Goal: Go to known website: Access a specific website the user already knows

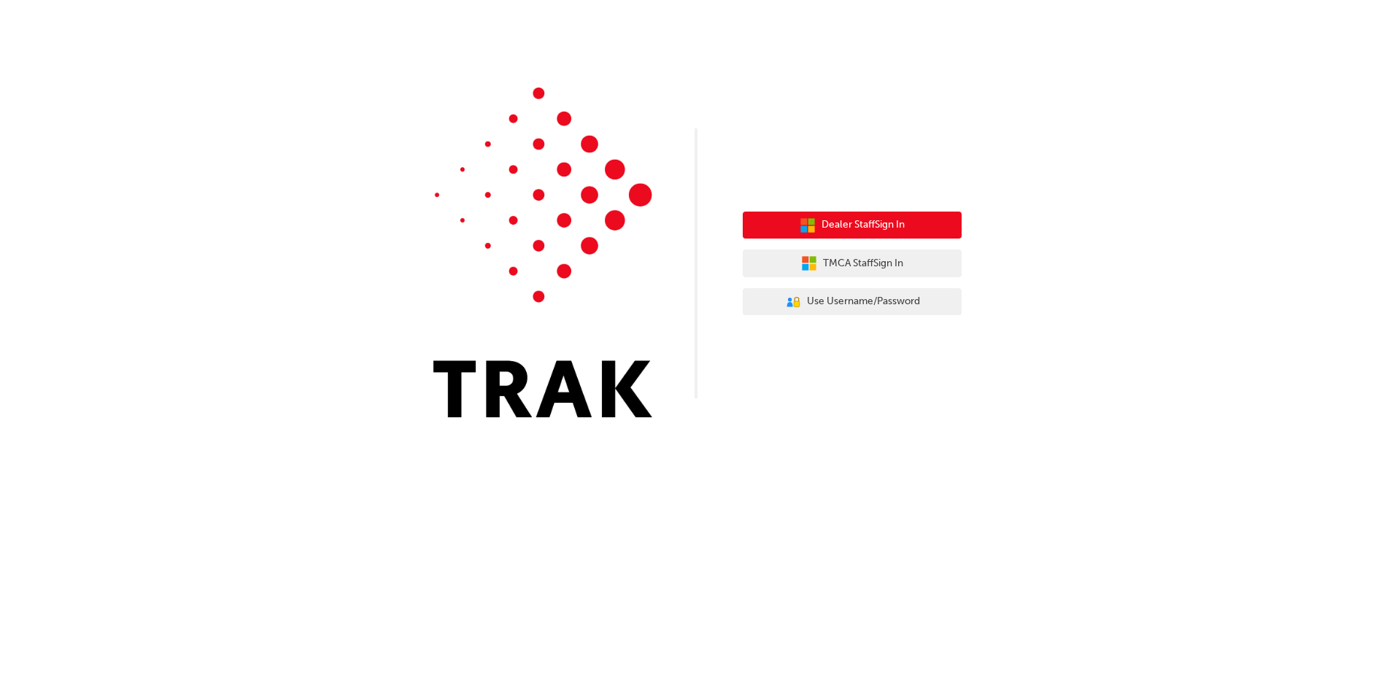
click at [814, 230] on button "Dealer Staff Sign In" at bounding box center [852, 226] width 219 height 28
